Goal: Transaction & Acquisition: Purchase product/service

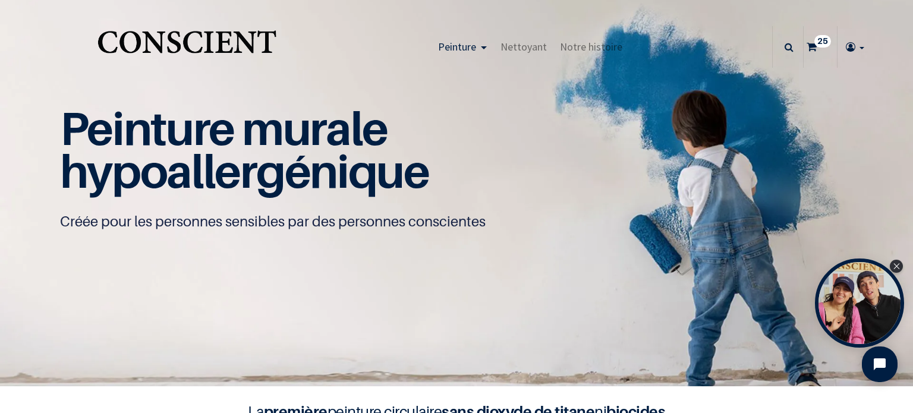
click at [814, 42] on sup "25" at bounding box center [822, 41] width 17 height 12
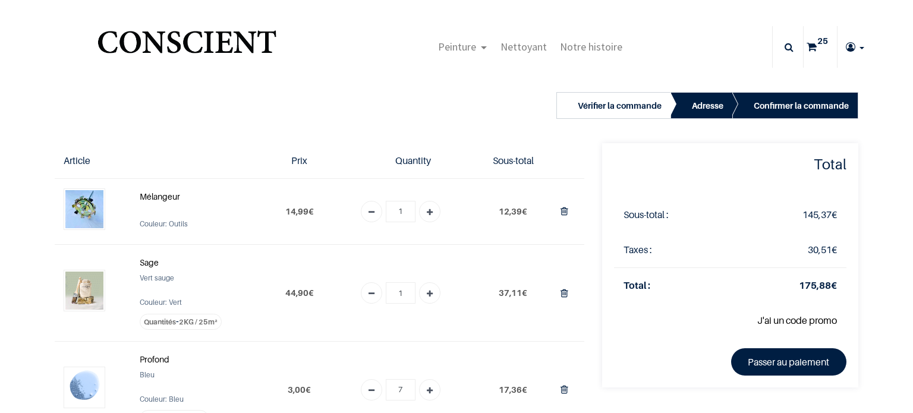
type input "[EMAIL_ADDRESS][DOMAIN_NAME]"
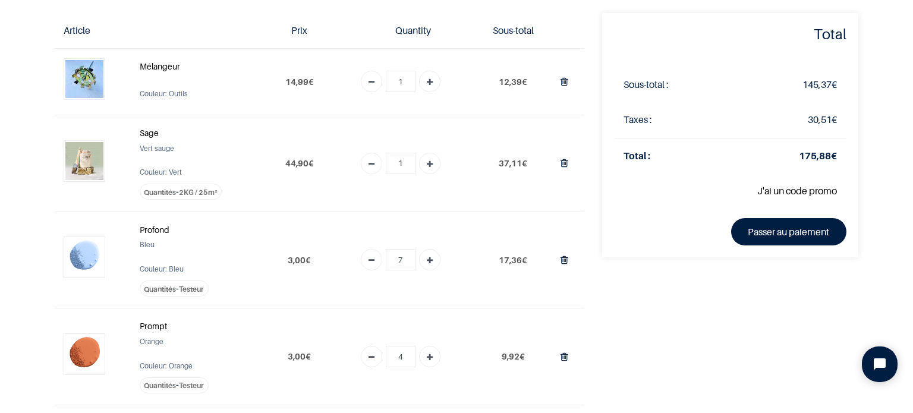
scroll to position [119, 0]
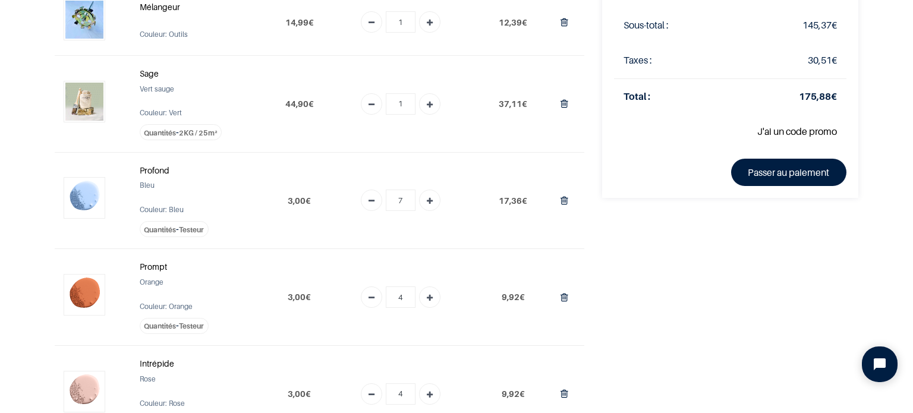
click at [145, 166] on strong "Profond" at bounding box center [155, 170] width 30 height 10
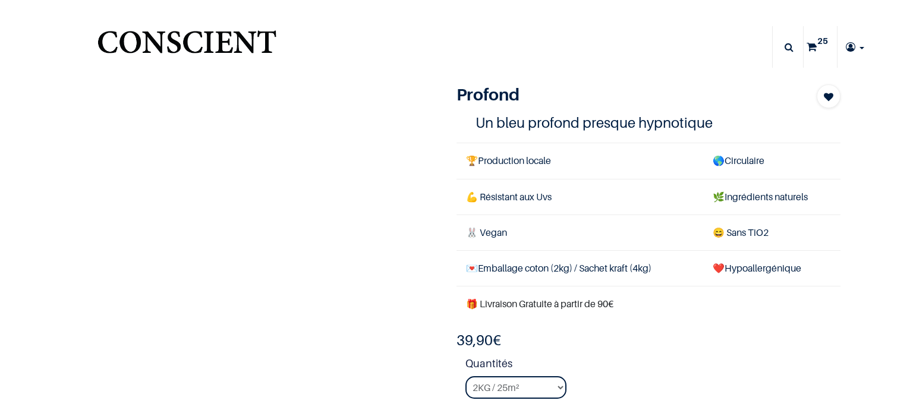
select select "56"
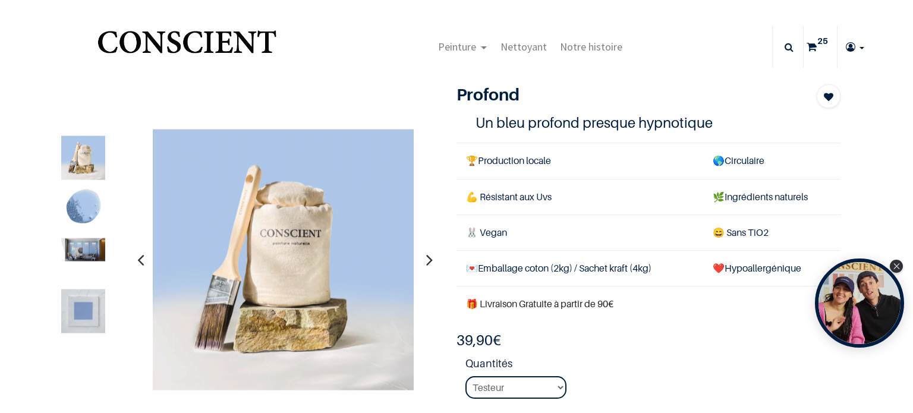
type input "[EMAIL_ADDRESS][DOMAIN_NAME]"
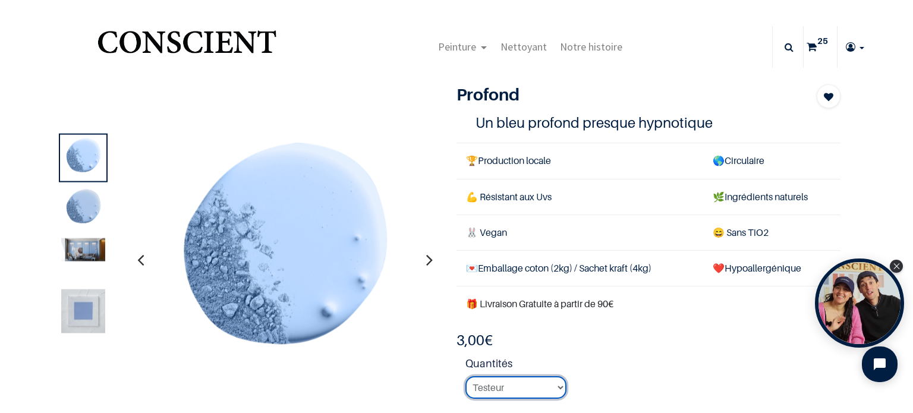
click at [517, 385] on select "2KG / 25m² 4KG / 50m² 8KG / 100m² Testeur" at bounding box center [515, 387] width 101 height 23
select select "43"
click at [465, 376] on select "2KG / 25m² 4KG / 50m² 8KG / 100m² Testeur" at bounding box center [515, 387] width 101 height 23
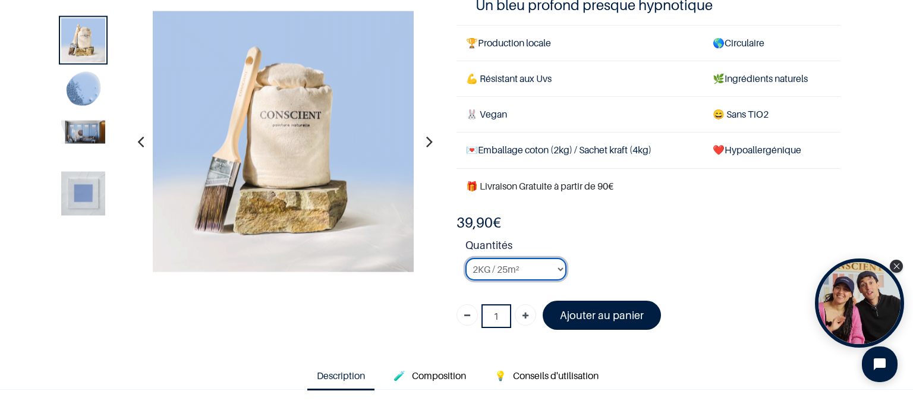
scroll to position [119, 0]
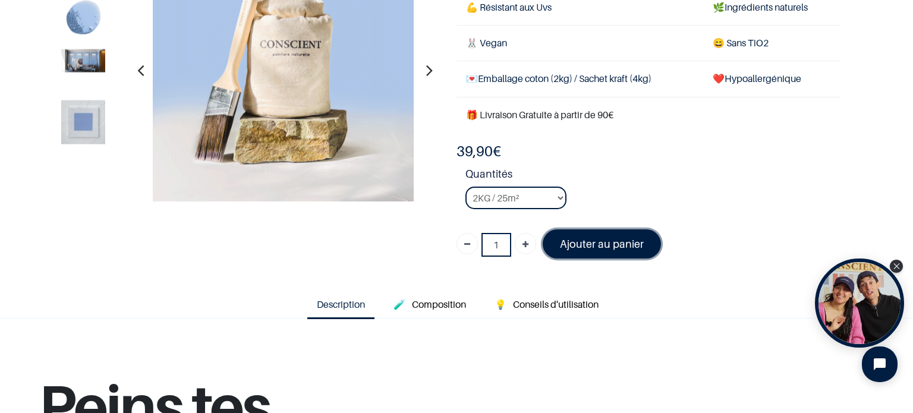
click at [588, 245] on font "Ajouter au panier" at bounding box center [602, 244] width 84 height 12
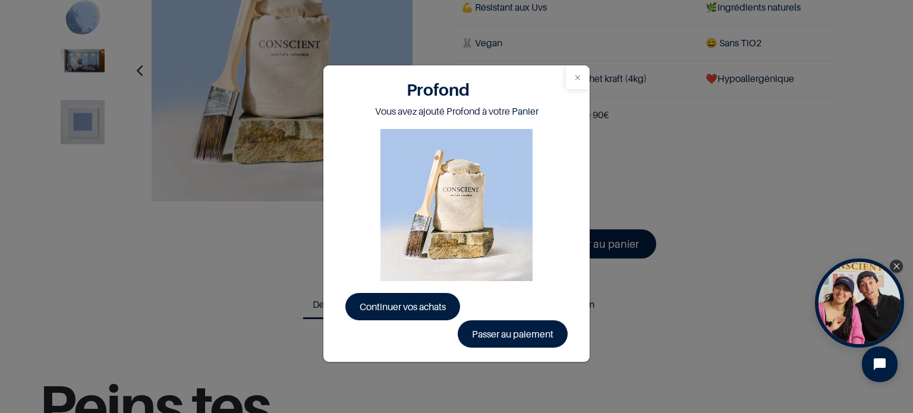
click at [579, 73] on button "Close" at bounding box center [578, 77] width 24 height 24
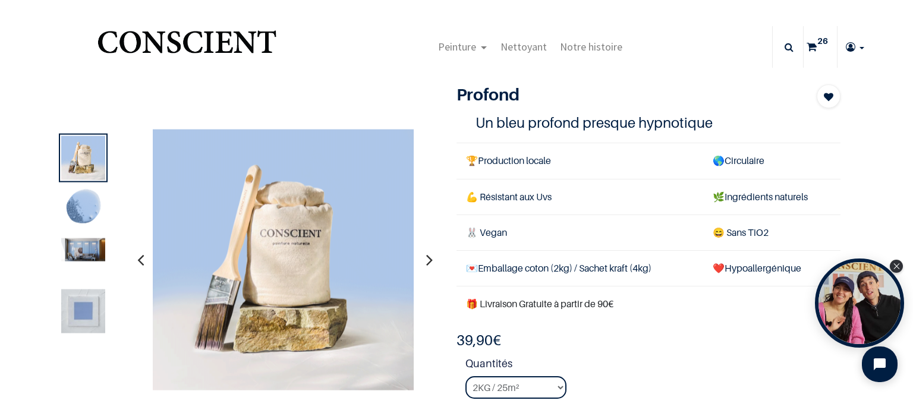
click at [810, 48] on icon at bounding box center [812, 47] width 10 height 42
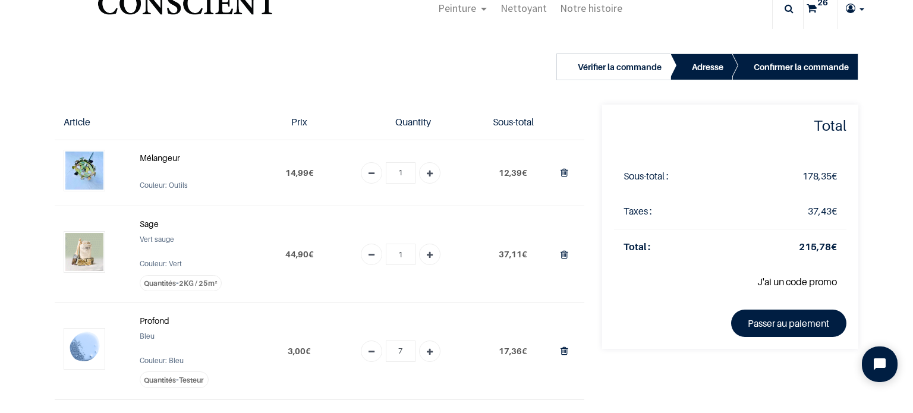
scroll to position [59, 0]
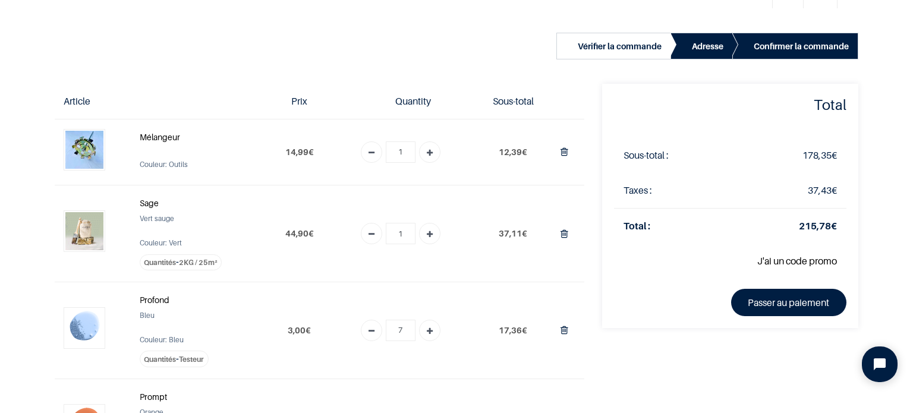
click at [371, 330] on icon "Remove one" at bounding box center [372, 331] width 6 height 21
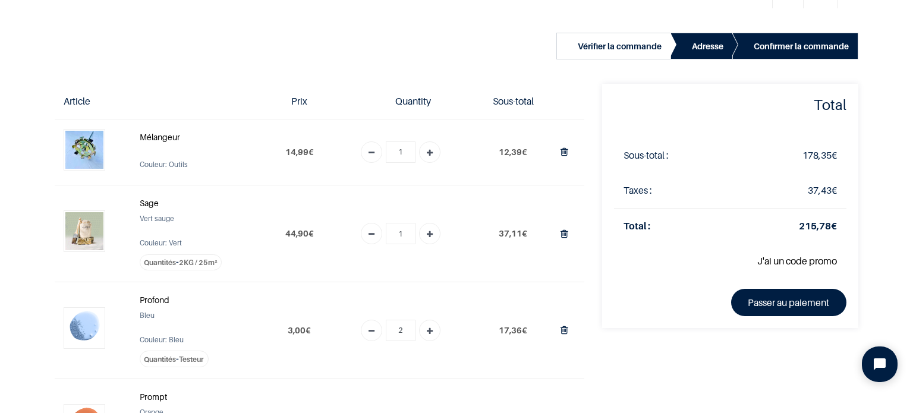
click at [371, 330] on icon "Remove one" at bounding box center [372, 331] width 6 height 21
type input "0"
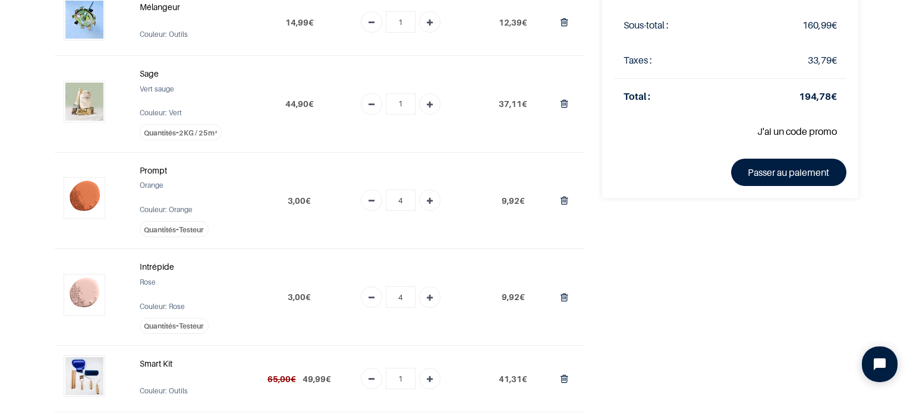
scroll to position [178, 0]
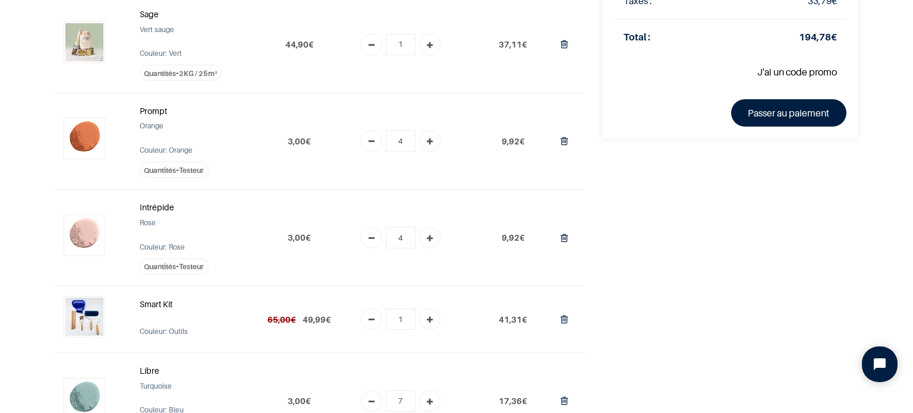
click at [146, 106] on strong "Prompt" at bounding box center [153, 111] width 27 height 10
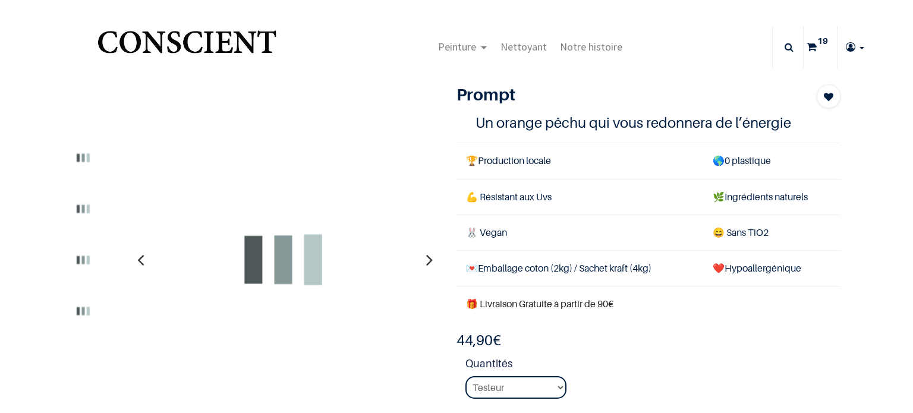
type input "[EMAIL_ADDRESS][DOMAIN_NAME]"
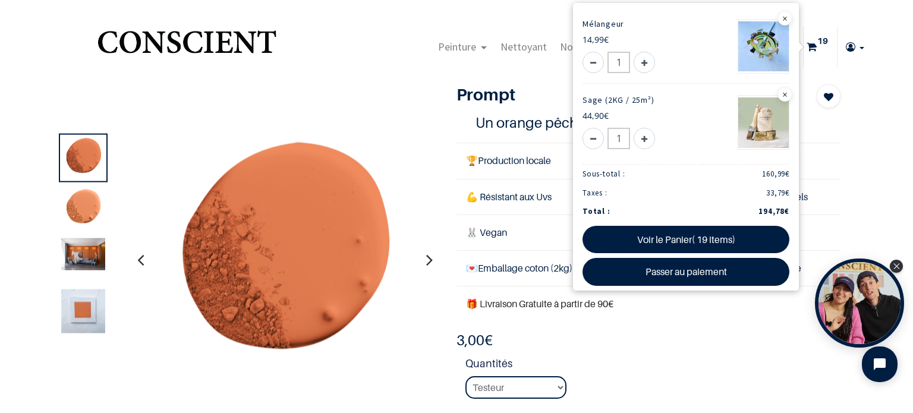
click at [814, 46] on sup "19" at bounding box center [822, 41] width 17 height 12
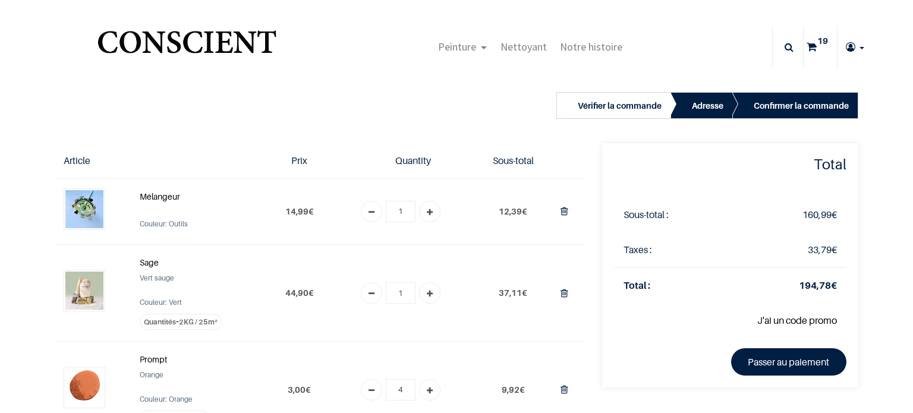
type input "[EMAIL_ADDRESS][DOMAIN_NAME]"
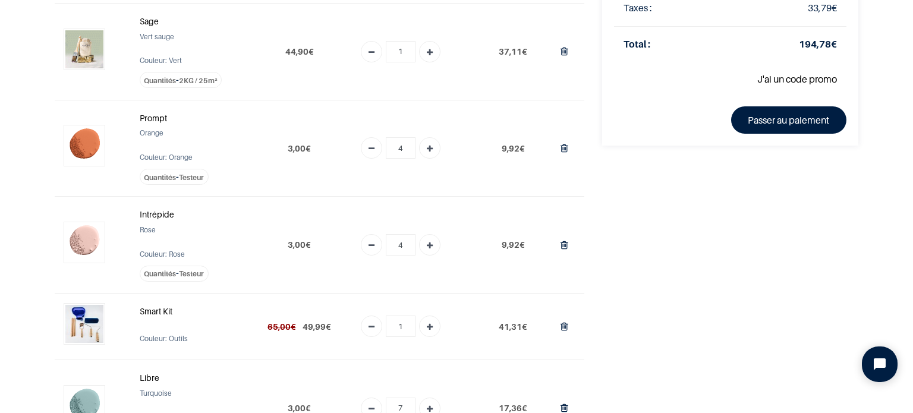
scroll to position [178, 0]
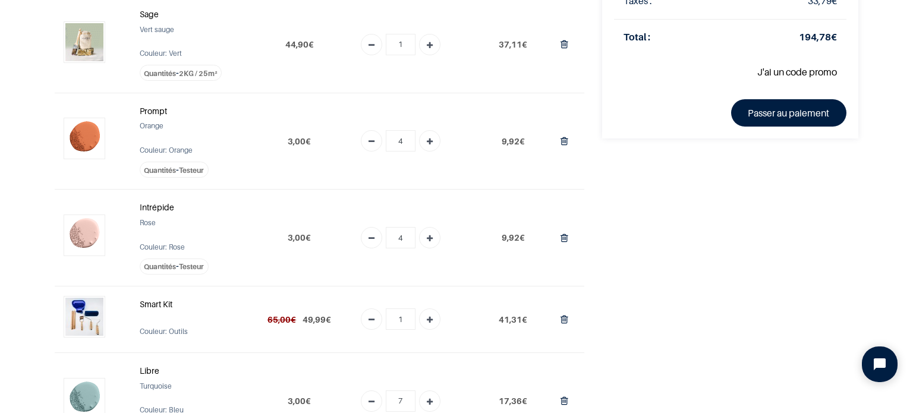
click at [423, 142] on link "Add one" at bounding box center [429, 140] width 21 height 21
click at [427, 141] on icon "Add one" at bounding box center [430, 141] width 6 height 21
type input "6"
click at [428, 235] on icon "Add one" at bounding box center [430, 238] width 6 height 21
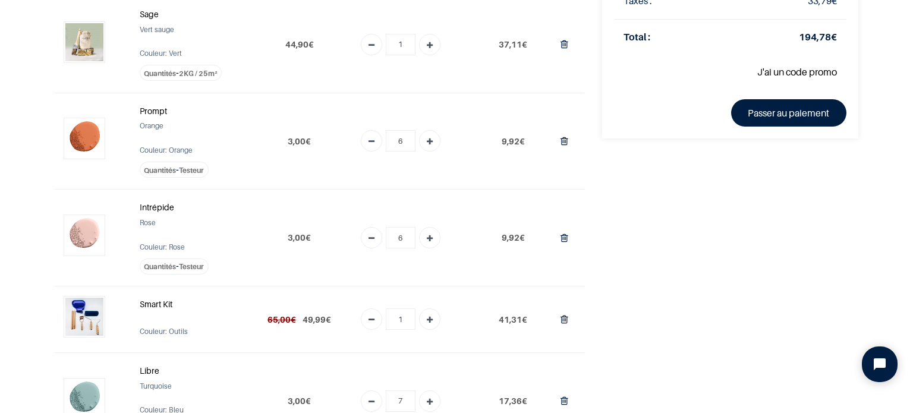
click at [428, 235] on icon "Add one" at bounding box center [430, 238] width 6 height 21
type input "10"
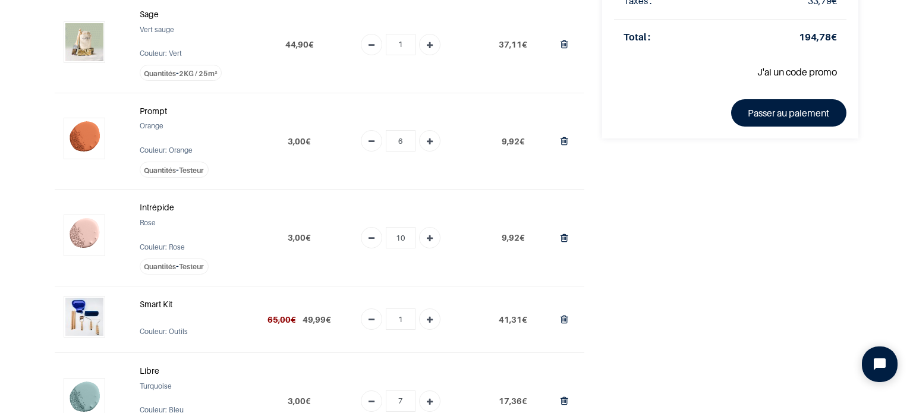
click at [427, 143] on icon "Add one" at bounding box center [430, 141] width 6 height 21
type input "7"
click at [427, 143] on icon "Add one" at bounding box center [430, 141] width 6 height 21
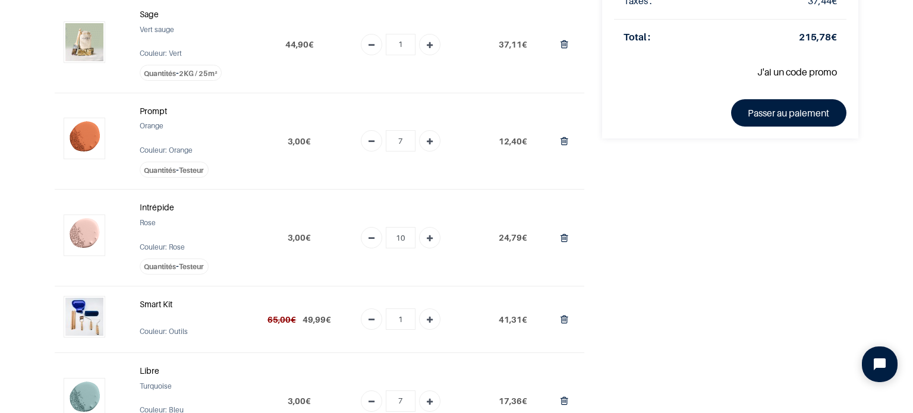
click at [427, 143] on icon "Add one" at bounding box center [430, 141] width 6 height 21
type input "10"
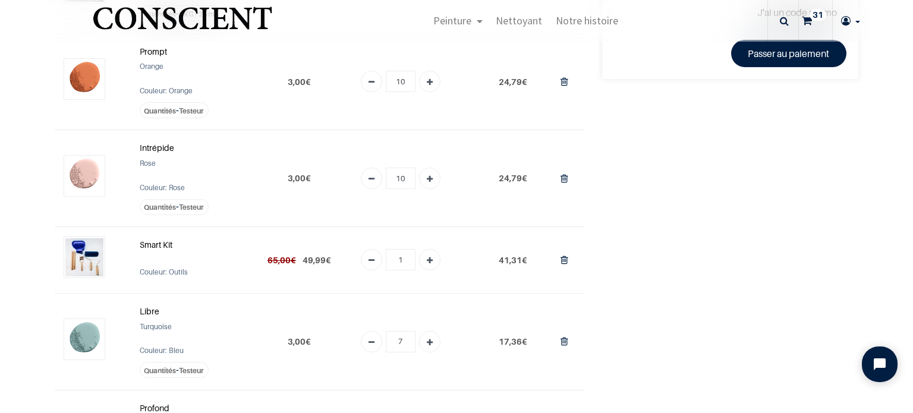
scroll to position [297, 0]
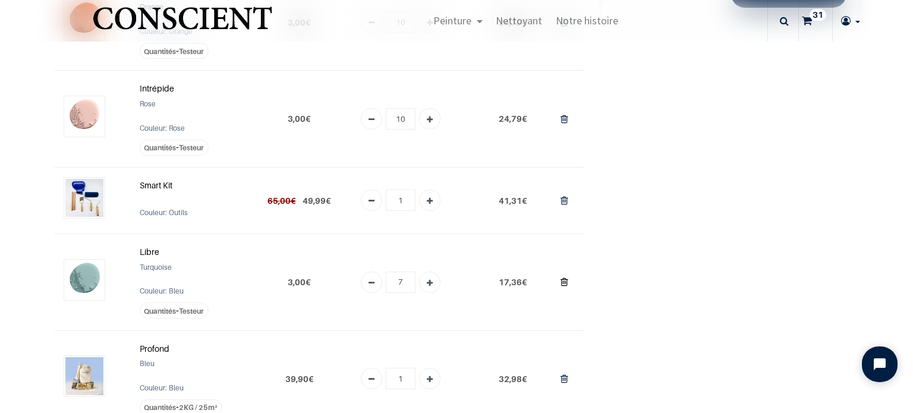
click at [561, 278] on icon "Supprimer du panier" at bounding box center [565, 282] width 8 height 16
type input "0"
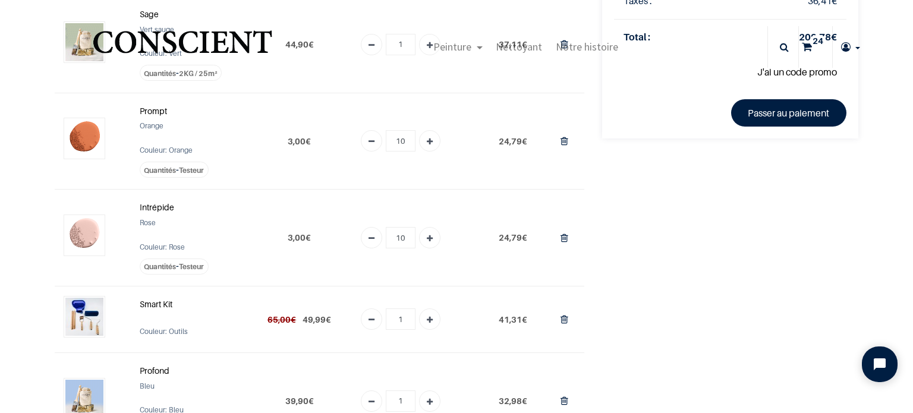
scroll to position [0, 0]
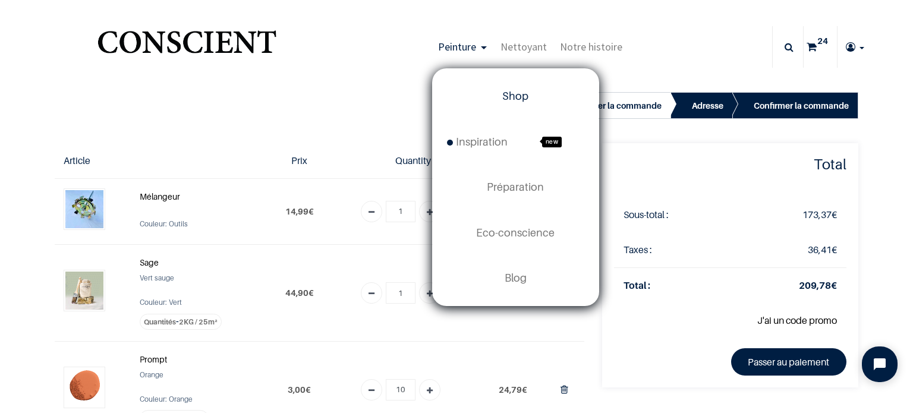
click at [506, 95] on span "Shop" at bounding box center [515, 96] width 26 height 12
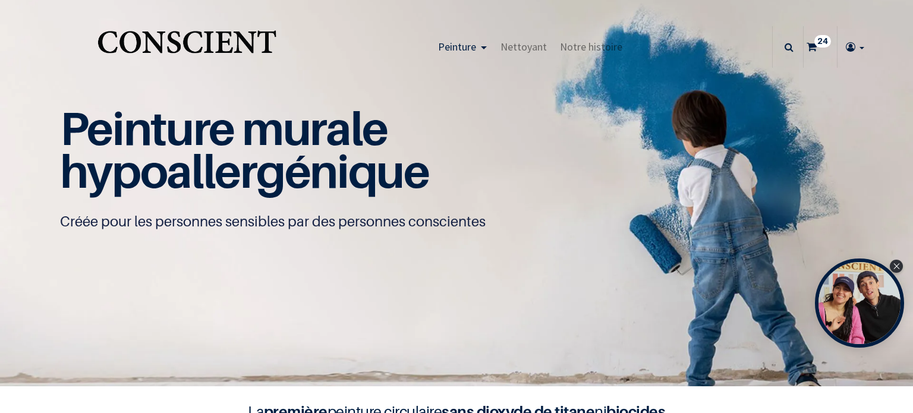
type input "[EMAIL_ADDRESS][DOMAIN_NAME]"
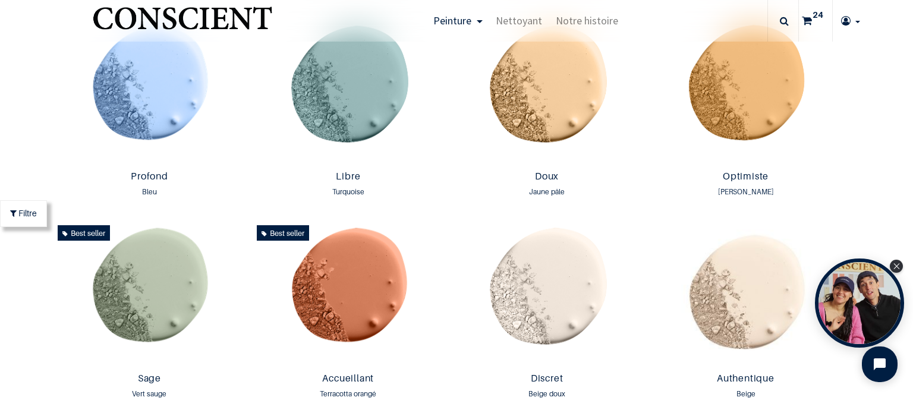
scroll to position [773, 0]
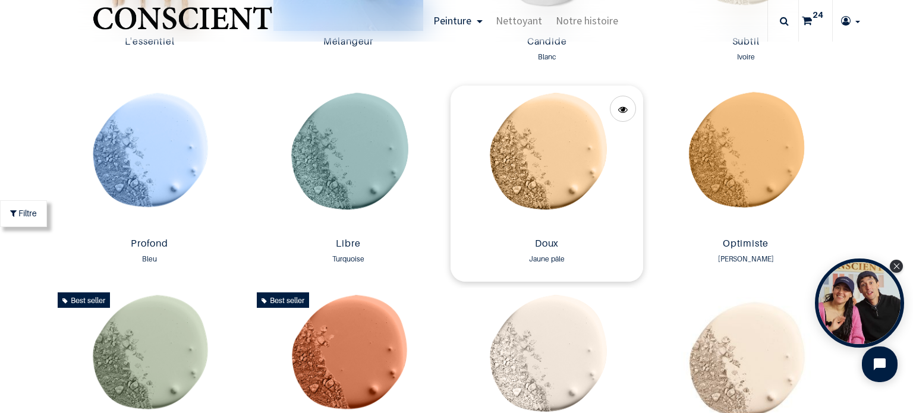
click at [536, 154] on img at bounding box center [547, 159] width 193 height 147
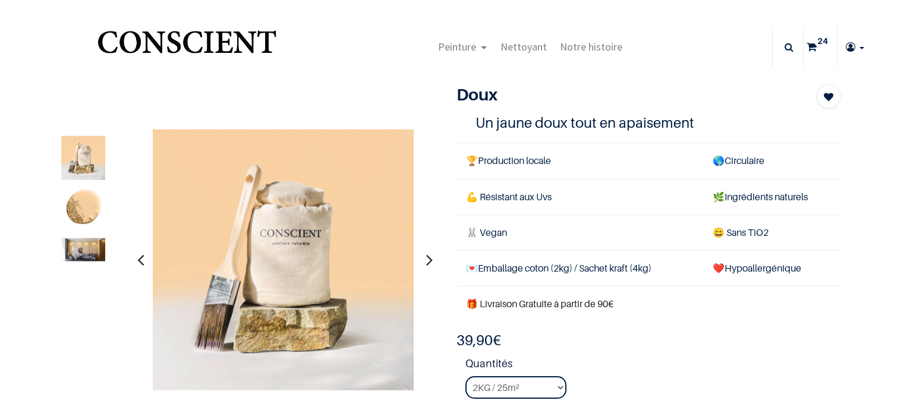
type input "[EMAIL_ADDRESS][DOMAIN_NAME]"
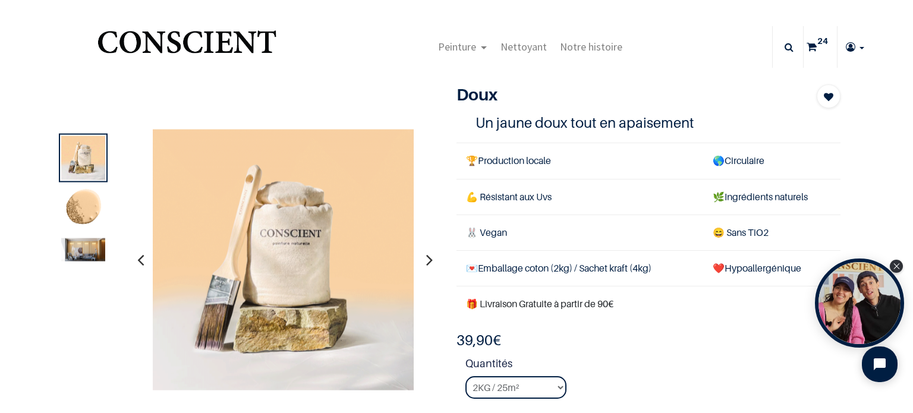
scroll to position [119, 0]
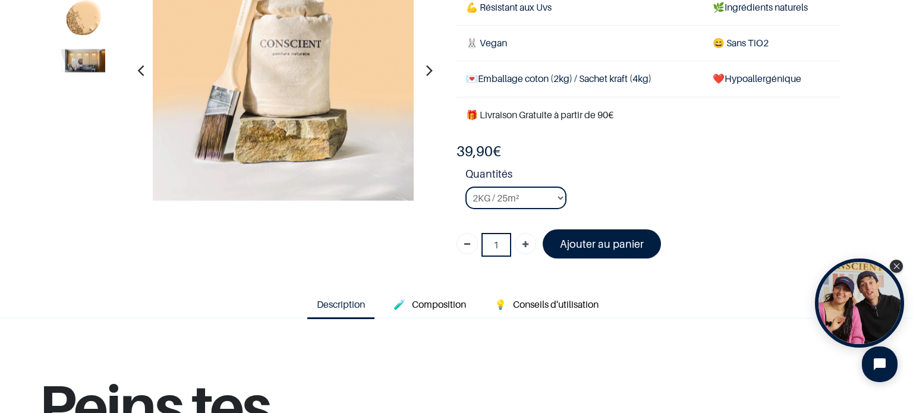
click at [80, 71] on img at bounding box center [83, 60] width 44 height 23
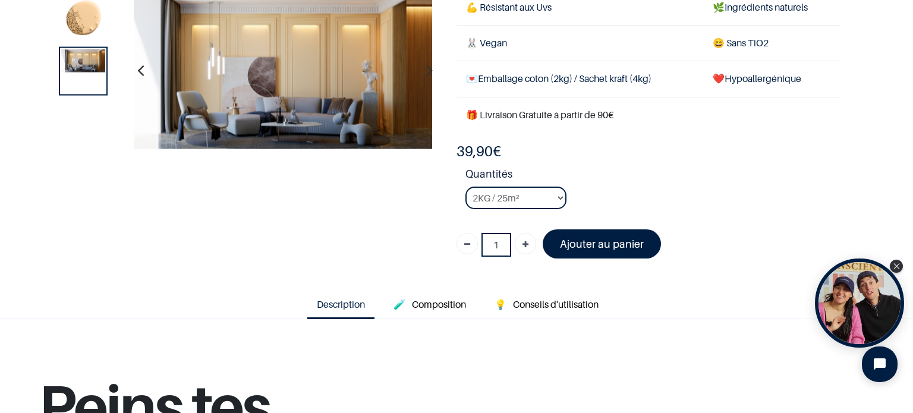
scroll to position [59, 0]
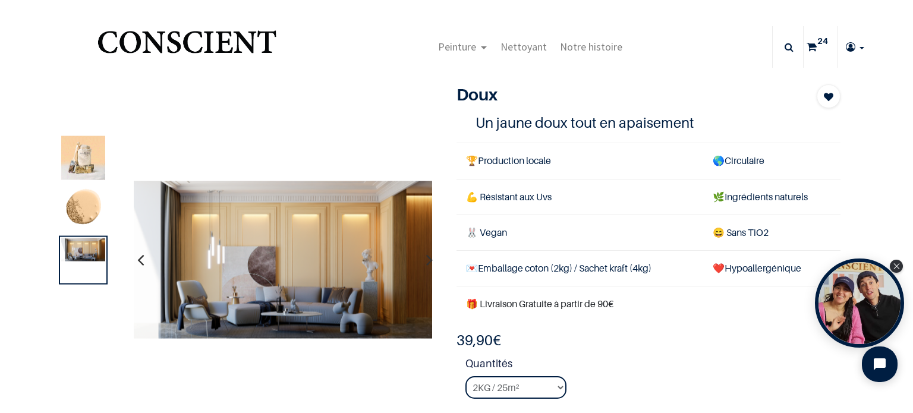
click at [807, 49] on icon at bounding box center [812, 47] width 10 height 42
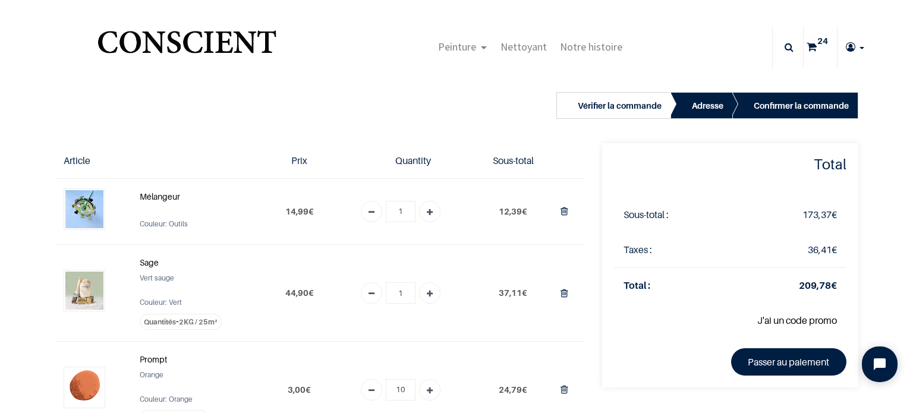
scroll to position [59, 0]
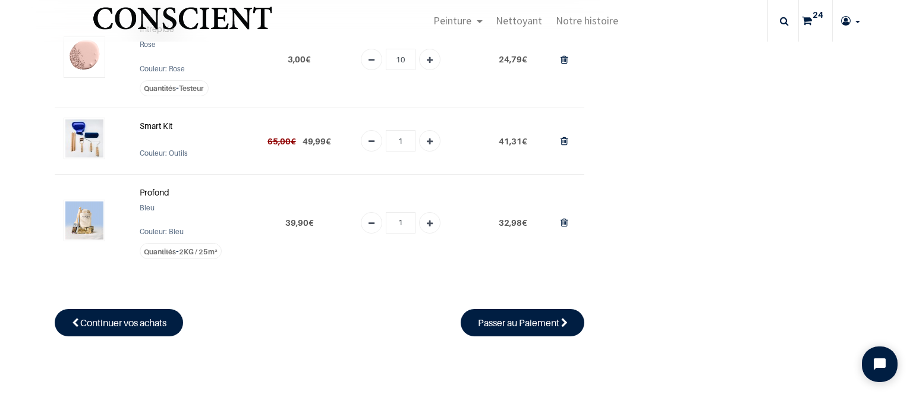
scroll to position [416, 0]
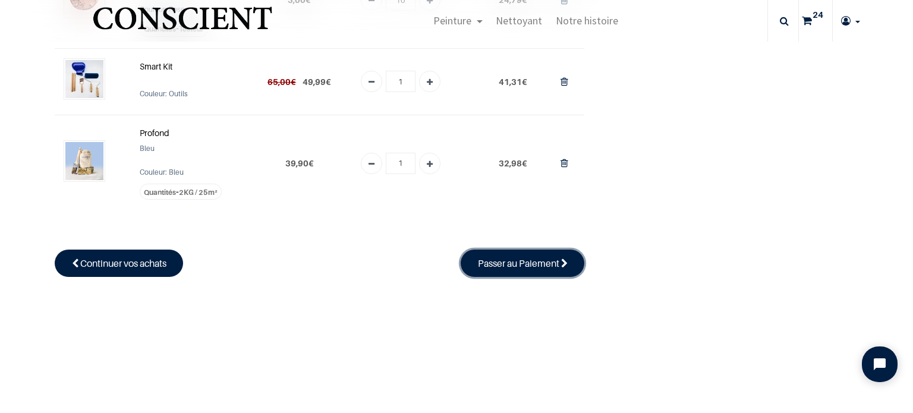
click at [524, 259] on span "Passer au Paiement" at bounding box center [518, 263] width 81 height 12
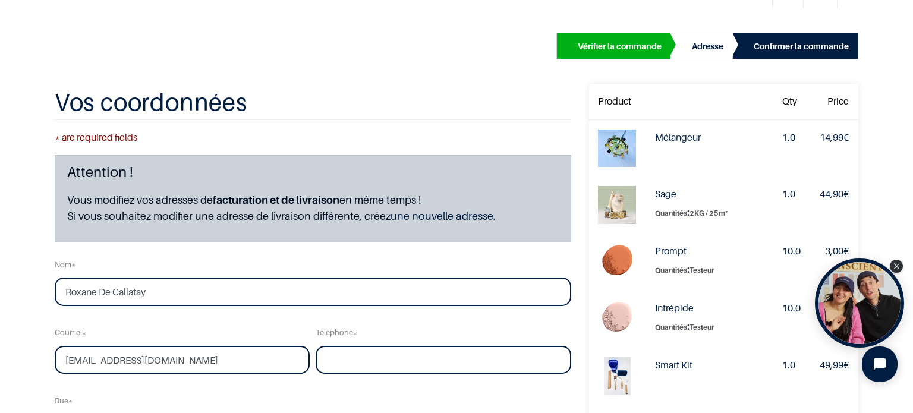
scroll to position [119, 0]
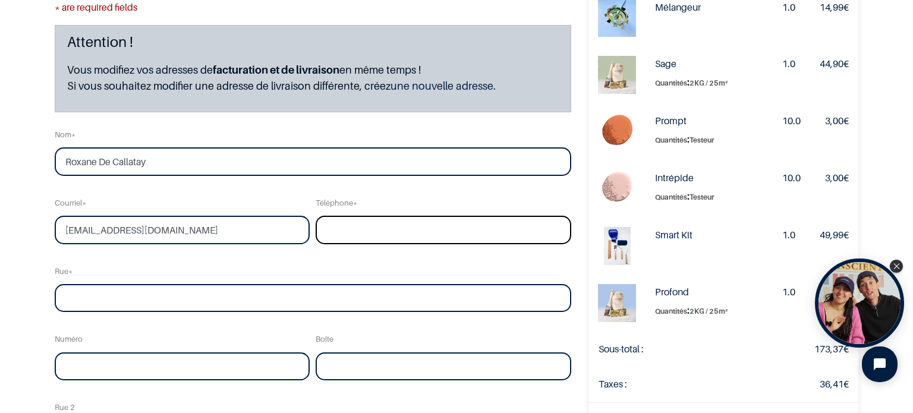
click at [332, 232] on input "tel" at bounding box center [444, 230] width 256 height 29
type input "0479777233"
click at [266, 297] on input "text" at bounding box center [313, 298] width 517 height 29
type input "Rue des Francs"
click at [210, 368] on input "text" at bounding box center [183, 366] width 256 height 29
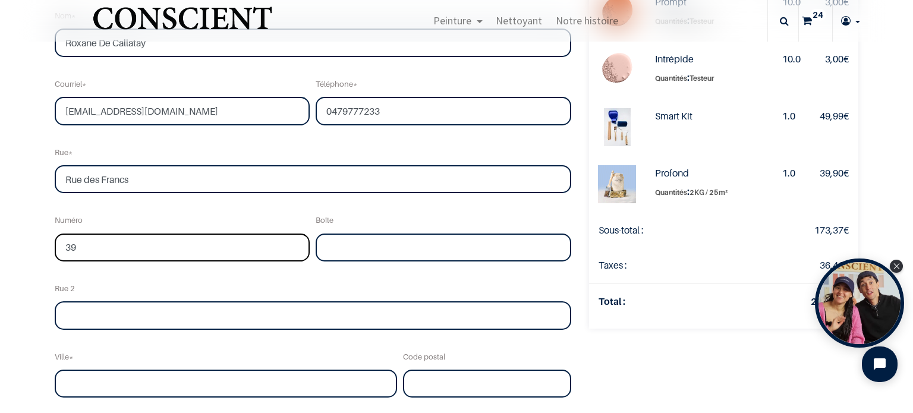
scroll to position [297, 0]
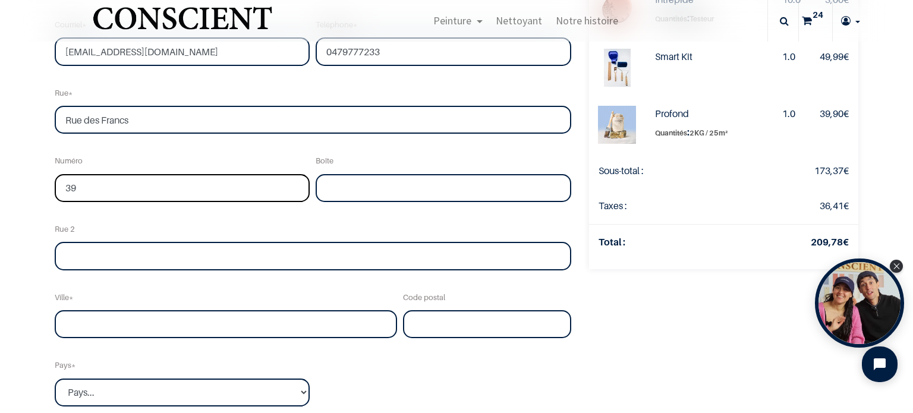
type input "39"
click at [171, 325] on input "text" at bounding box center [226, 324] width 342 height 29
type input "Etterbeek"
click at [422, 321] on input "text" at bounding box center [487, 324] width 168 height 29
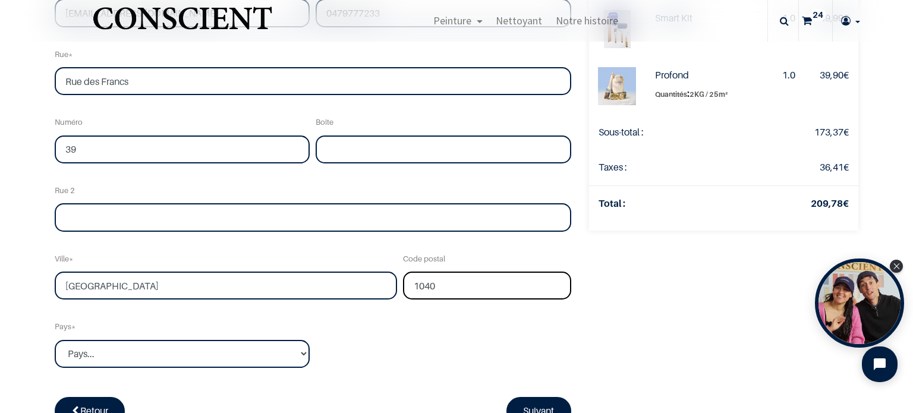
scroll to position [357, 0]
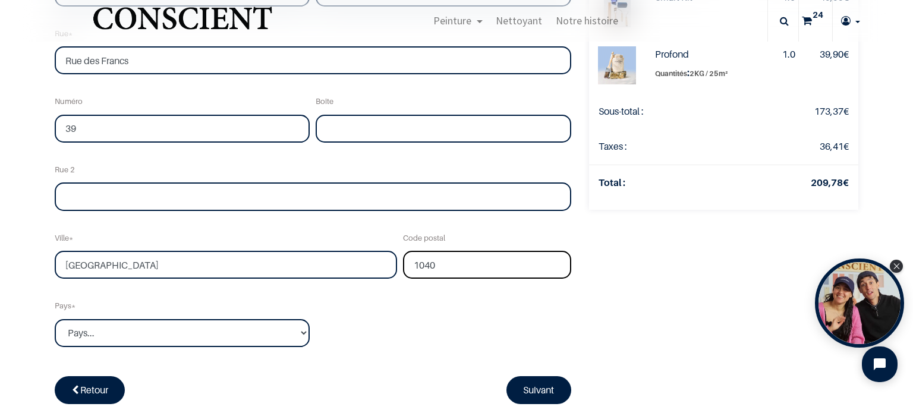
type input "1040"
click at [185, 347] on select "Pays... Afghanistan Afrique du sud Albanie Algérie" at bounding box center [183, 333] width 256 height 29
click at [185, 337] on select "Pays... Afghanistan Afrique du sud Albanie Algérie" at bounding box center [183, 333] width 256 height 29
select select "20"
click at [55, 319] on select "Pays... Afghanistan Afrique du sud Albanie Algérie" at bounding box center [183, 333] width 256 height 29
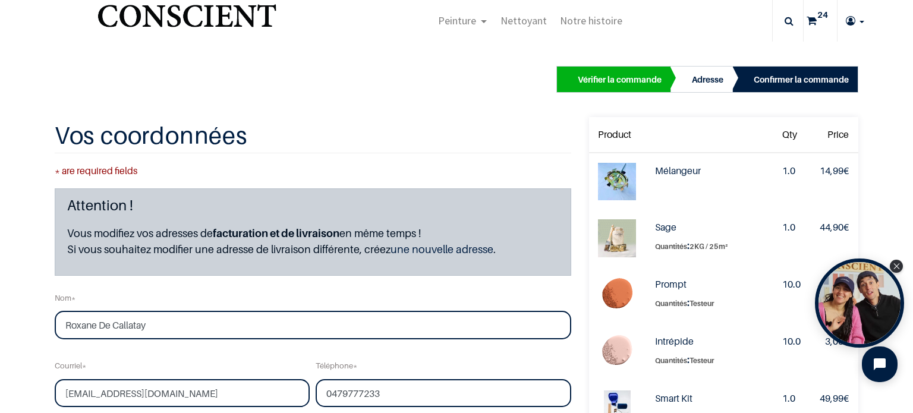
scroll to position [0, 0]
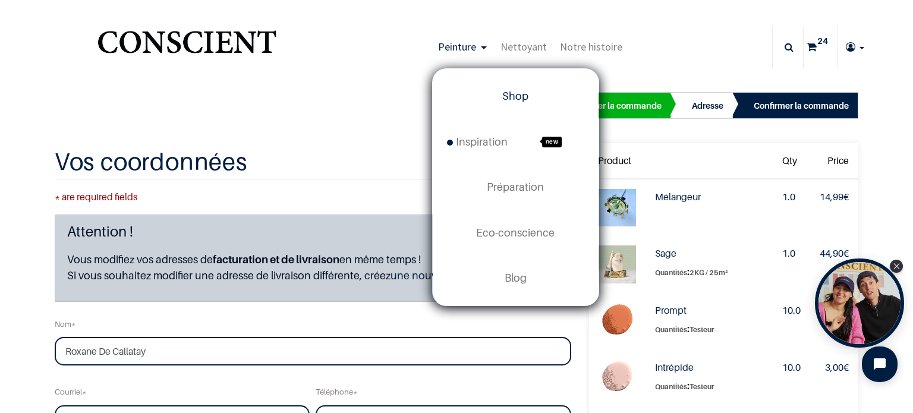
click at [506, 97] on span "Shop" at bounding box center [515, 96] width 26 height 12
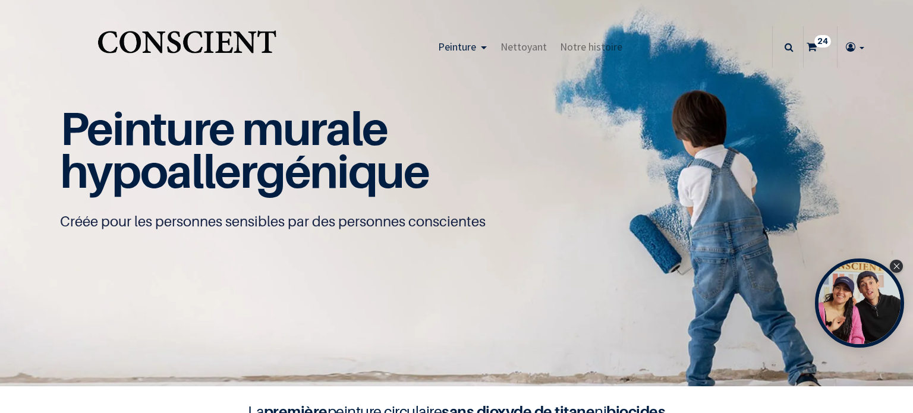
type input "[EMAIL_ADDRESS][DOMAIN_NAME]"
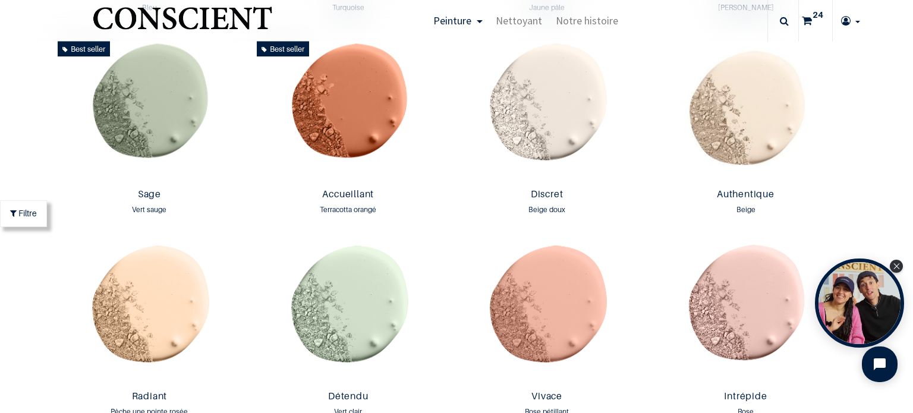
scroll to position [951, 0]
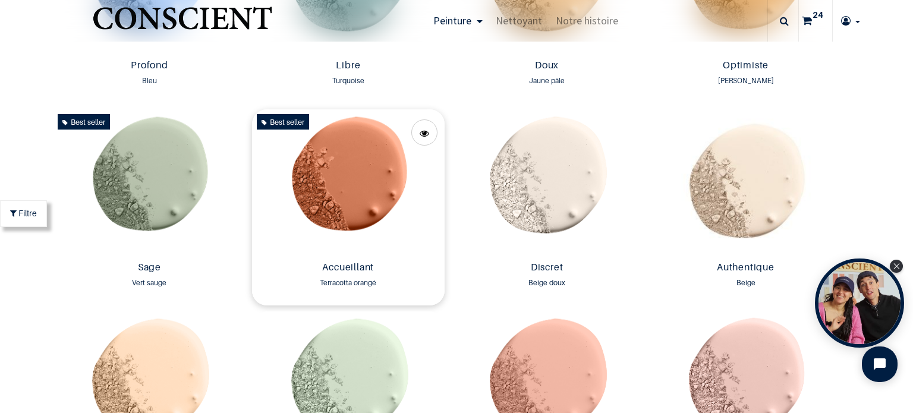
click at [363, 206] on img at bounding box center [348, 182] width 193 height 147
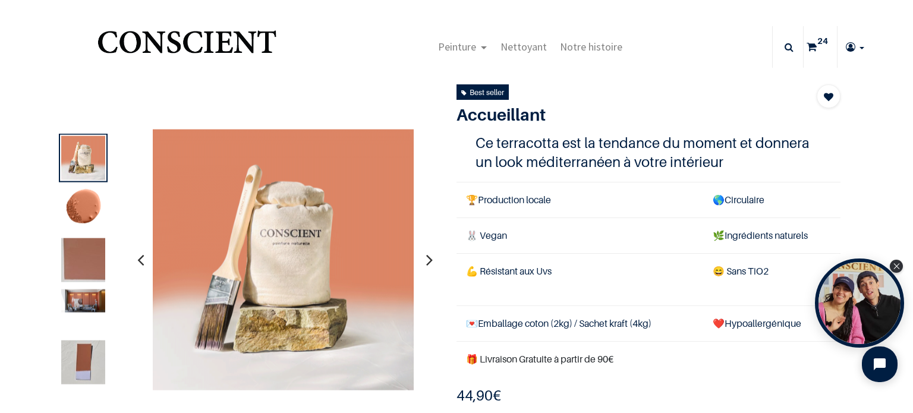
click at [89, 301] on img at bounding box center [83, 300] width 44 height 23
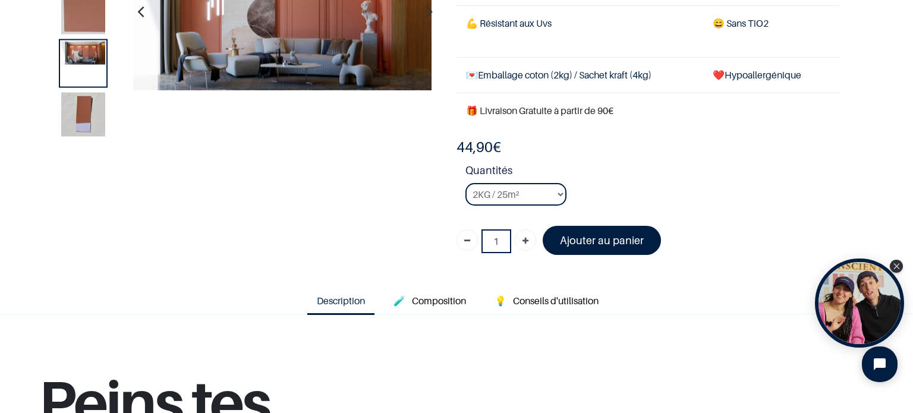
scroll to position [178, 0]
click at [536, 190] on select "2KG / 25m² 4KG / 50m² 8KG / 100m² Testeur" at bounding box center [515, 193] width 101 height 23
select select "94"
click at [465, 182] on select "2KG / 25m² 4KG / 50m² 8KG / 100m² Testeur" at bounding box center [515, 193] width 101 height 23
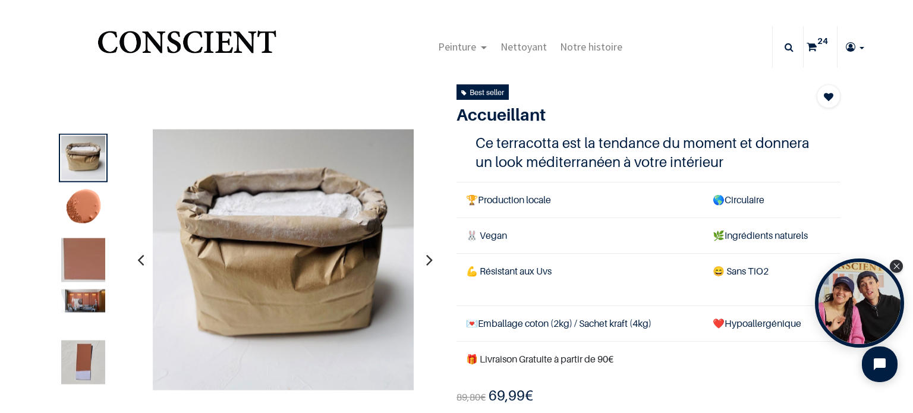
click at [813, 48] on link "24" at bounding box center [820, 47] width 33 height 42
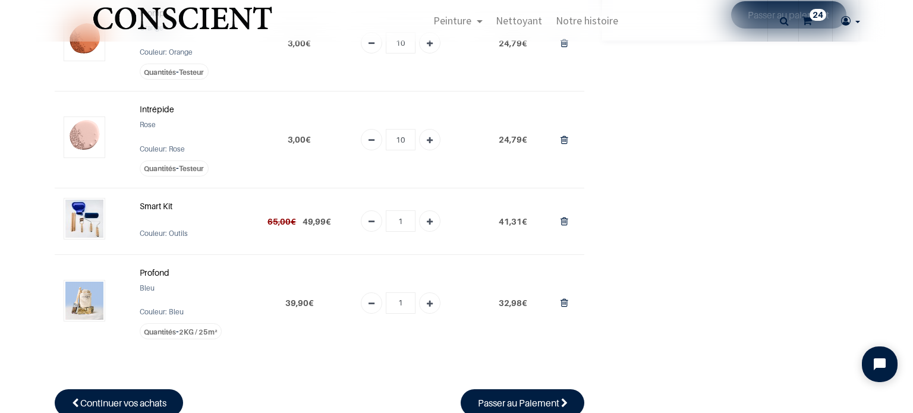
scroll to position [297, 0]
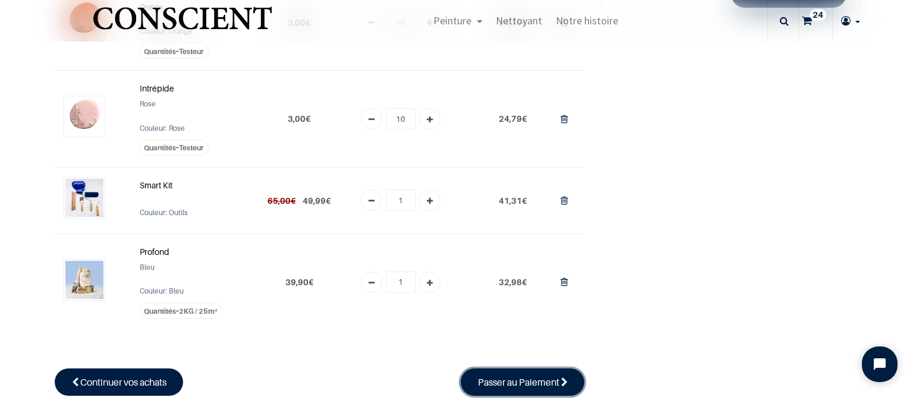
click at [506, 385] on span "Passer au Paiement" at bounding box center [518, 382] width 81 height 12
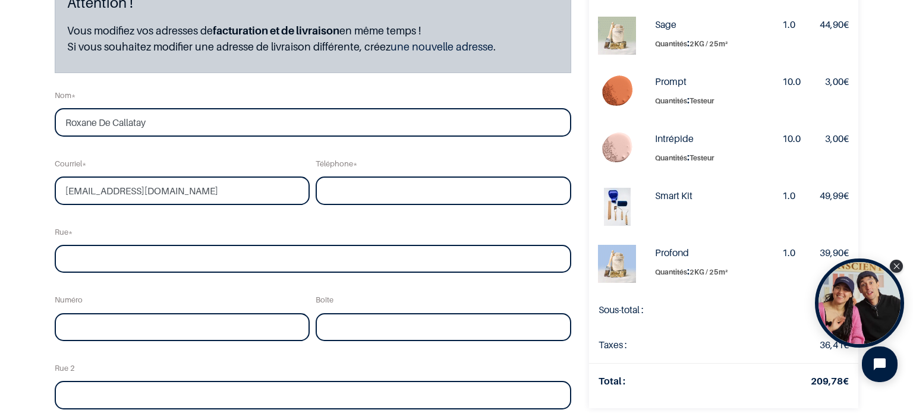
scroll to position [178, 0]
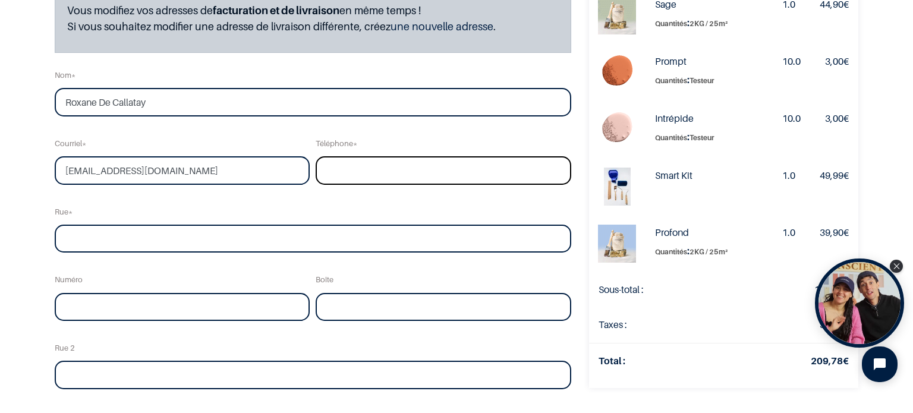
click at [378, 173] on input "tel" at bounding box center [444, 170] width 256 height 29
type input "0479777233"
click at [171, 240] on input "text" at bounding box center [313, 239] width 517 height 29
type input "Rue des Francs"
click at [124, 306] on input "text" at bounding box center [183, 307] width 256 height 29
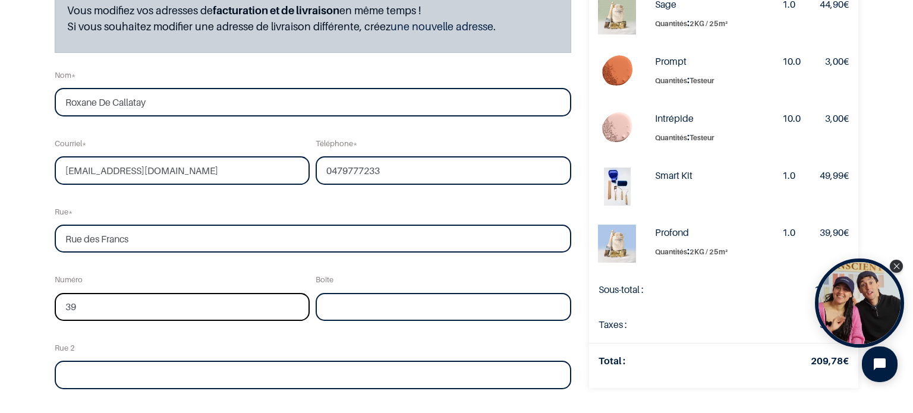
type input "39"
click at [86, 373] on input "text" at bounding box center [313, 375] width 517 height 29
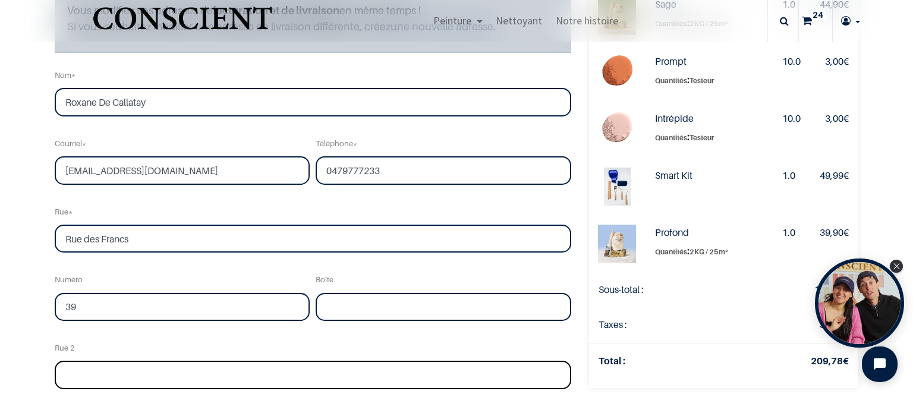
scroll to position [297, 0]
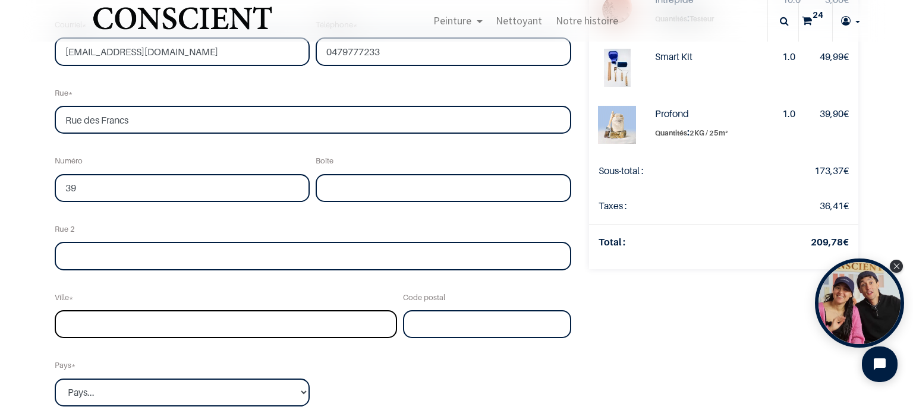
click at [83, 325] on input "text" at bounding box center [226, 324] width 342 height 29
type input "Etterbeek"
click at [403, 317] on input "text" at bounding box center [487, 324] width 168 height 29
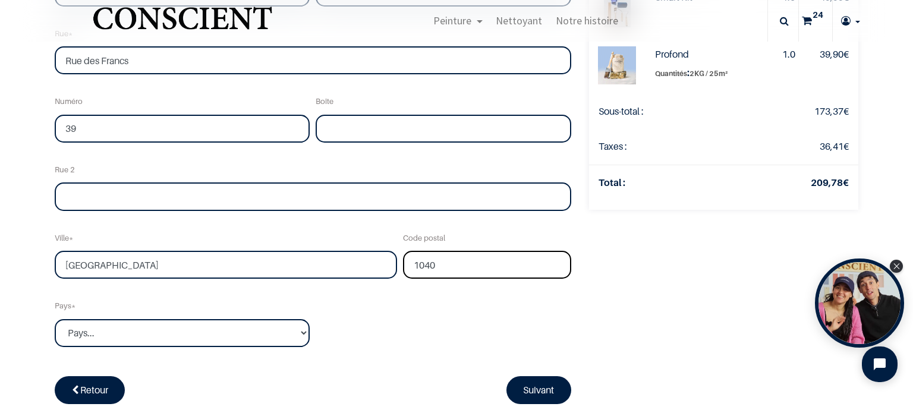
scroll to position [416, 0]
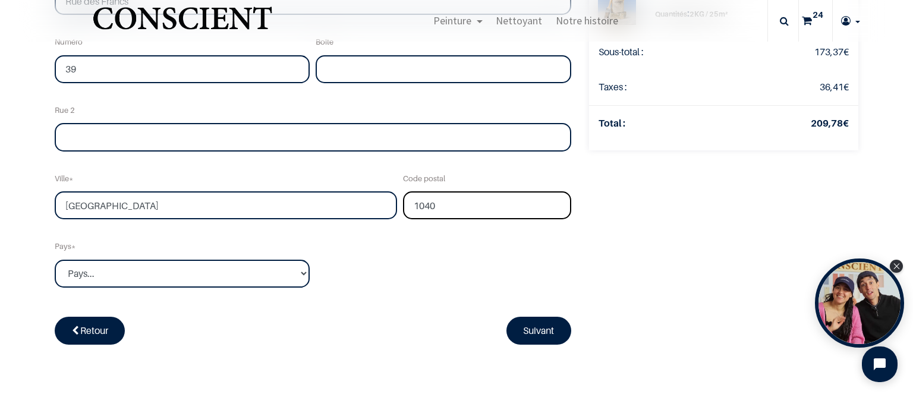
type input "1040"
click at [175, 268] on select "Pays... Afghanistan Afrique du sud Albanie Algérie" at bounding box center [183, 274] width 256 height 29
select select "20"
click at [55, 260] on select "Pays... Afghanistan Afrique du sud Albanie Algérie" at bounding box center [183, 274] width 256 height 29
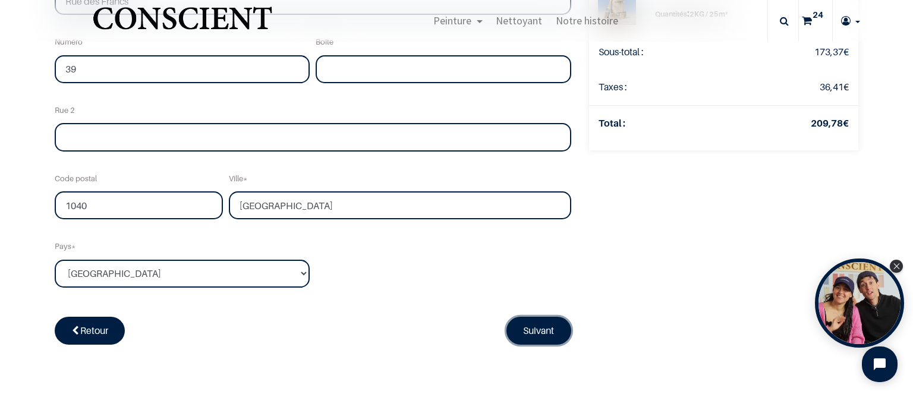
click at [535, 332] on link "Suivant" at bounding box center [538, 330] width 65 height 27
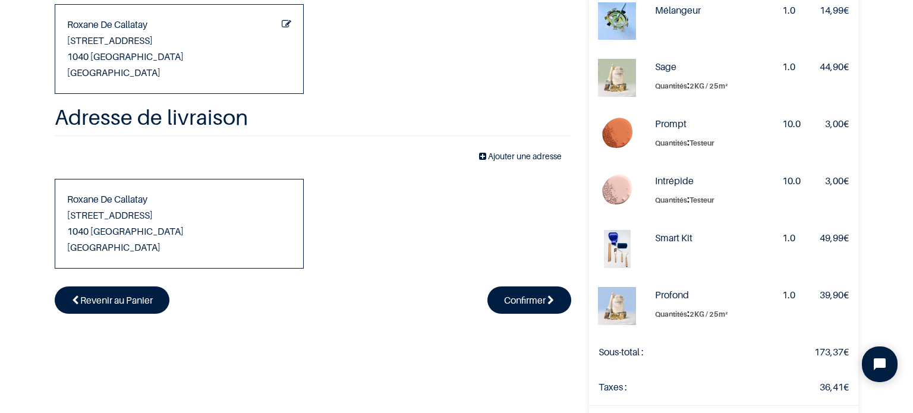
scroll to position [119, 0]
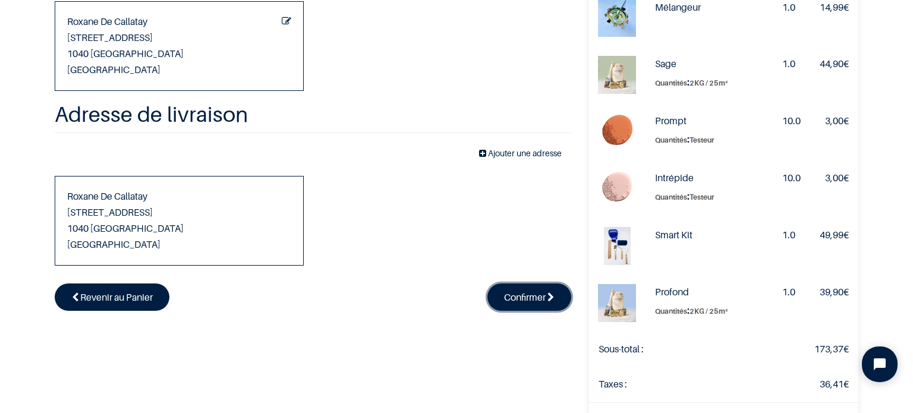
click at [511, 288] on link "Confirmer" at bounding box center [529, 297] width 84 height 27
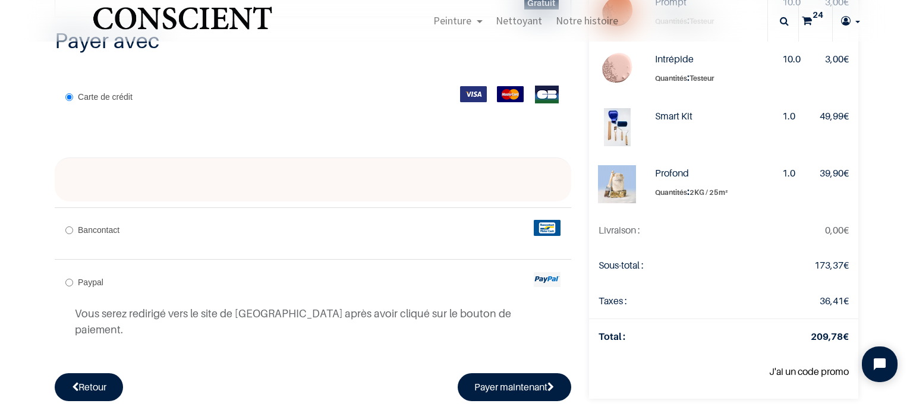
scroll to position [297, 0]
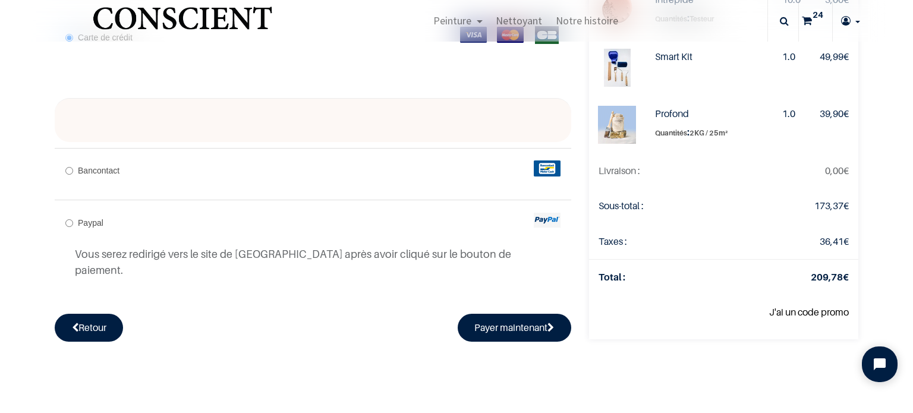
click at [71, 168] on input "Bancontact" at bounding box center [69, 171] width 8 height 8
radio input "true"
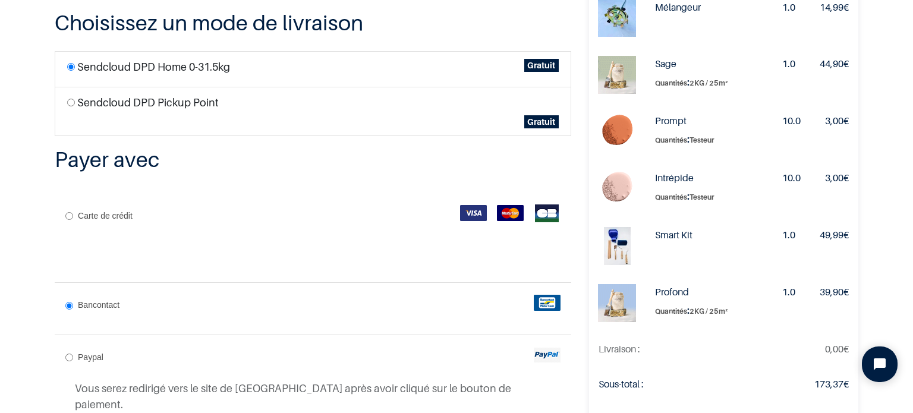
scroll to position [238, 0]
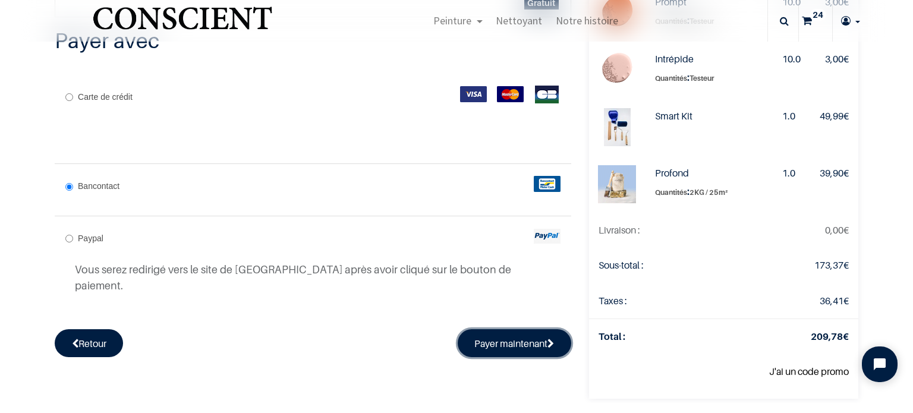
click at [480, 329] on button "Payer maintenant" at bounding box center [515, 342] width 114 height 27
